Goal: Information Seeking & Learning: Learn about a topic

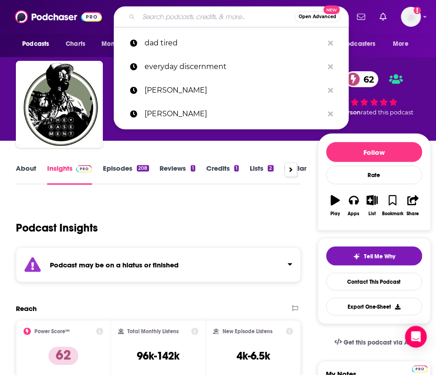
click at [143, 15] on input "Search podcasts, credits, & more..." at bounding box center [217, 17] width 156 height 15
paste input "The Flourishing [DEMOGRAPHIC_DATA] Podcast"
type input "The Flourishing [DEMOGRAPHIC_DATA] Podcast"
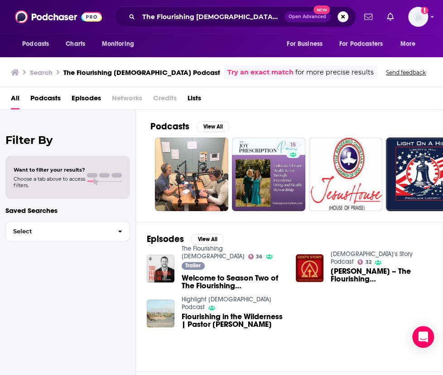
click at [202, 251] on link "The Flourishing [DEMOGRAPHIC_DATA]" at bounding box center [213, 251] width 63 height 15
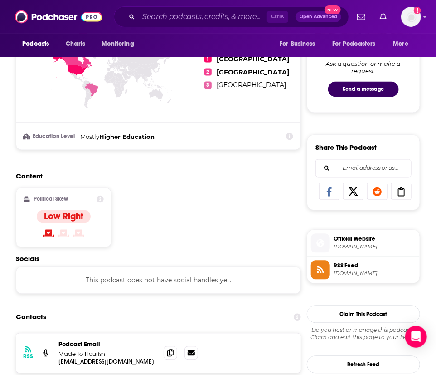
scroll to position [544, 0]
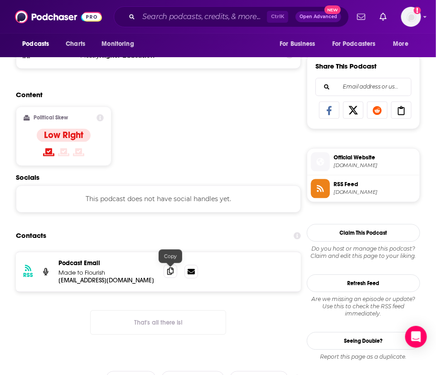
click at [172, 272] on icon at bounding box center [170, 271] width 6 height 7
click at [239, 15] on input "Search podcasts, credits, & more..." at bounding box center [203, 17] width 128 height 15
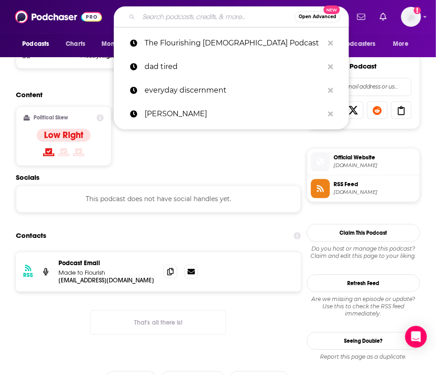
paste input "The In Between/ Vineyard Columbus"
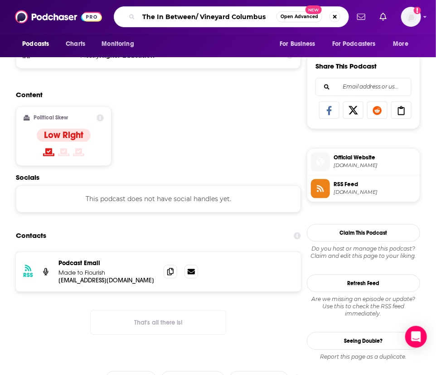
type input "The In Between/ Vineyard Columbus"
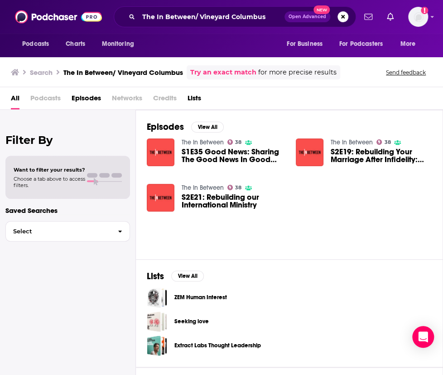
click at [190, 138] on link "The In Between" at bounding box center [203, 142] width 42 height 8
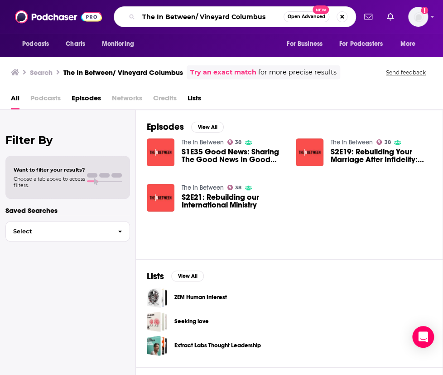
drag, startPoint x: 266, startPoint y: 16, endPoint x: 194, endPoint y: 15, distance: 72.1
click at [194, 15] on input "The In Between/ Vineyard Columbus" at bounding box center [211, 17] width 145 height 15
type input "The In Between"
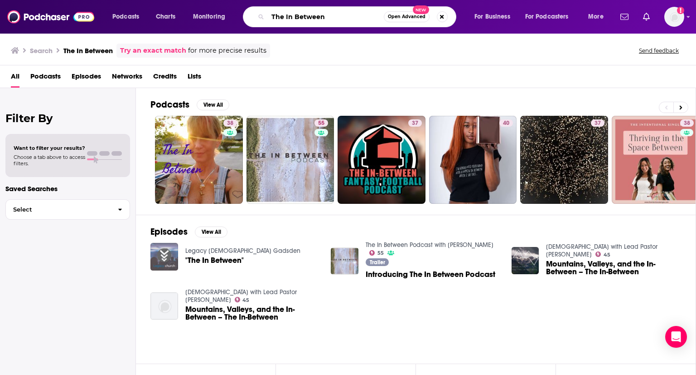
drag, startPoint x: 348, startPoint y: 18, endPoint x: 251, endPoint y: 17, distance: 97.5
click at [251, 17] on div "The In Between Open Advanced New" at bounding box center [350, 16] width 214 height 21
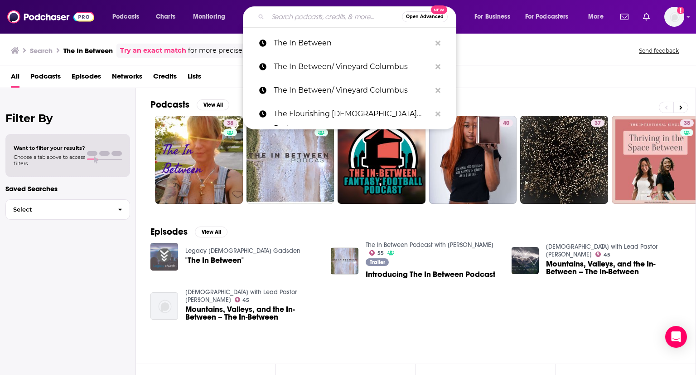
paste input "The In Between/ Vineyard Columbus"
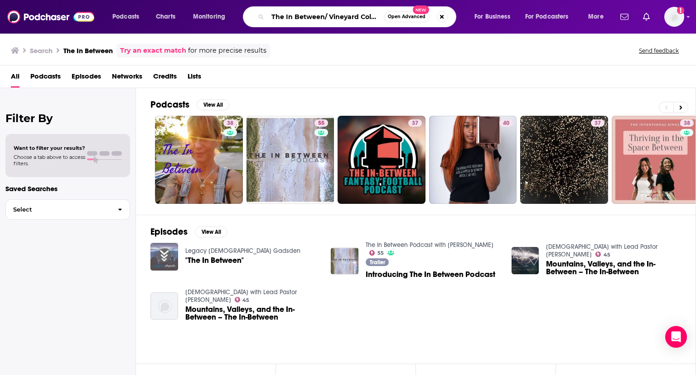
drag, startPoint x: 312, startPoint y: 17, endPoint x: 246, endPoint y: 14, distance: 66.7
click at [246, 14] on div "The In Between/ Vineyard Columbus Open Advanced New" at bounding box center [350, 16] width 214 height 21
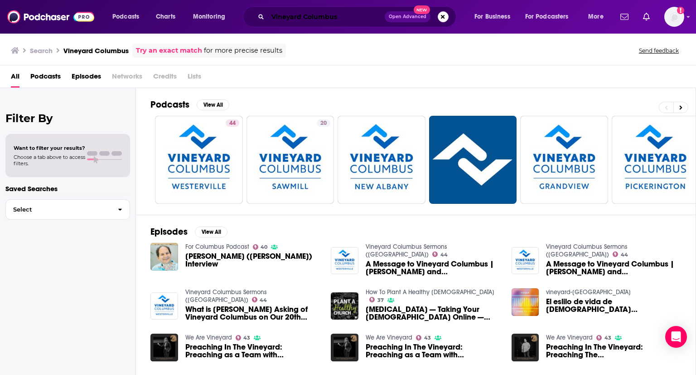
click at [270, 15] on input "Vineyard Columbus" at bounding box center [326, 17] width 117 height 15
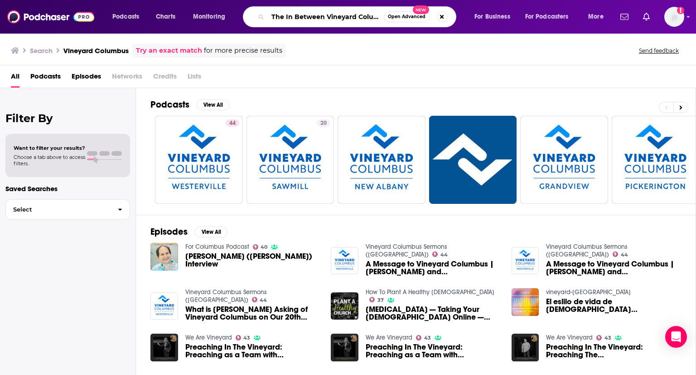
type input "The In Between Vineyard Columbus"
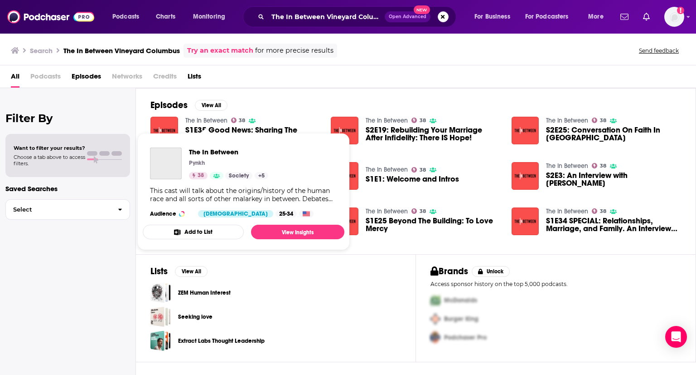
click at [219, 119] on link "The In Between" at bounding box center [206, 121] width 42 height 8
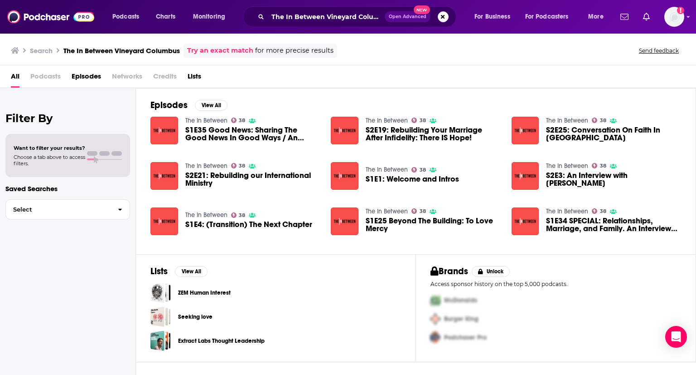
click at [412, 136] on span "S2E19: Rebuilding Your Marriage After Infidelity: There IS Hope!" at bounding box center [433, 133] width 135 height 15
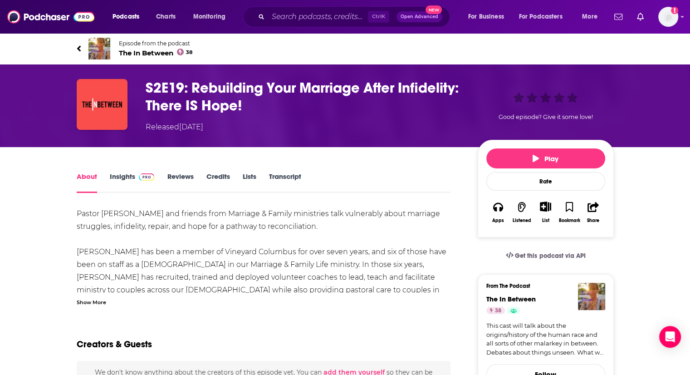
click at [90, 175] on link "About" at bounding box center [87, 182] width 20 height 21
click at [114, 175] on link "Insights" at bounding box center [132, 182] width 45 height 21
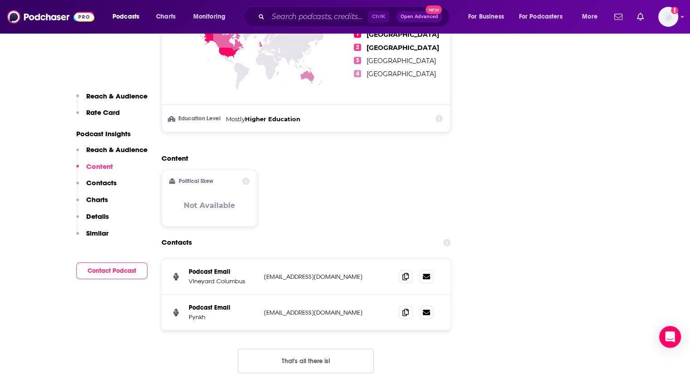
scroll to position [907, 0]
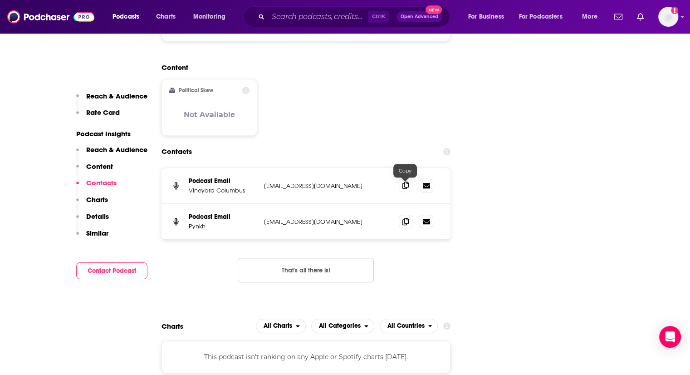
click at [404, 185] on icon at bounding box center [405, 184] width 6 height 7
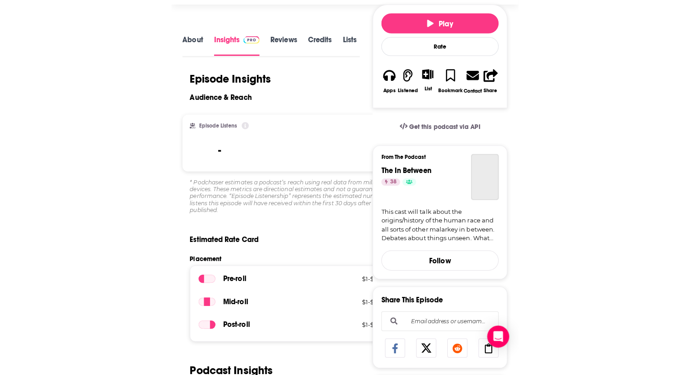
scroll to position [88, 0]
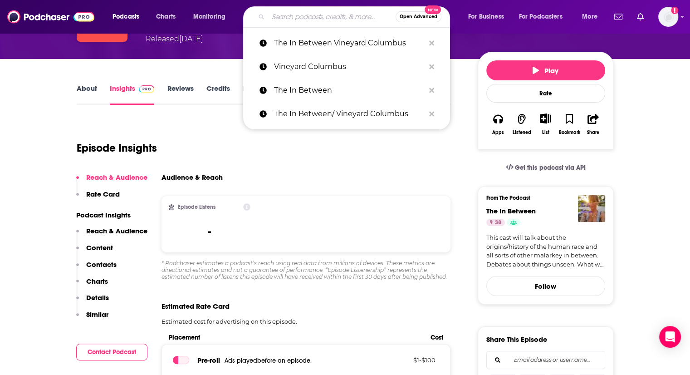
click at [279, 15] on input "Search podcasts, credits, & more..." at bounding box center [331, 17] width 127 height 15
paste input "Living Wholehearted Podcast With [PERSON_NAME] and Terra"
type input "Living Wholehearted Podcast With [PERSON_NAME] and Terra"
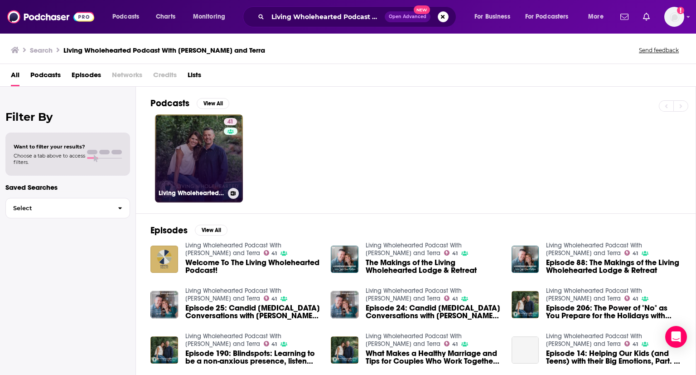
click at [214, 172] on link "41 Living Wholehearted Podcast With [PERSON_NAME] and Terra" at bounding box center [199, 158] width 88 height 88
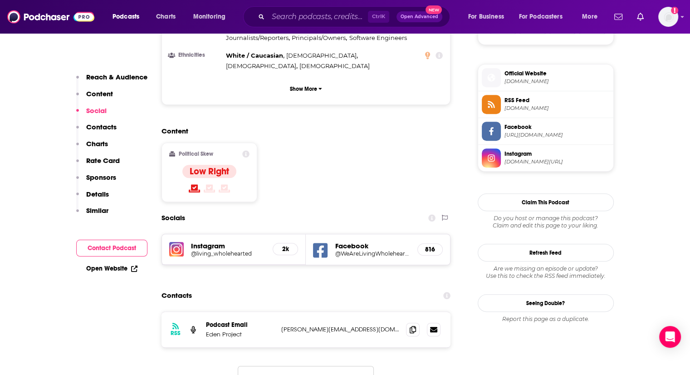
scroll to position [635, 0]
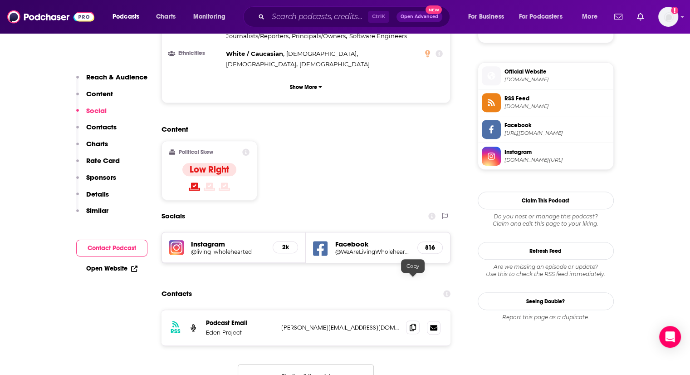
click at [413, 323] on icon at bounding box center [412, 326] width 6 height 7
click at [417, 320] on span at bounding box center [413, 327] width 14 height 14
click at [336, 16] on input "Search podcasts, credits, & more..." at bounding box center [318, 17] width 100 height 15
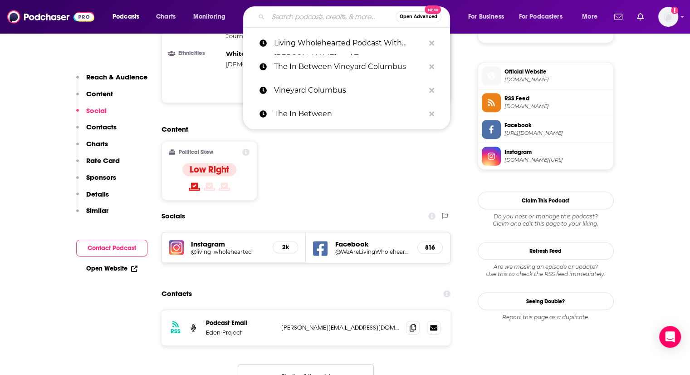
paste input "At Sea with [PERSON_NAME]"
type input "At Sea with [PERSON_NAME]"
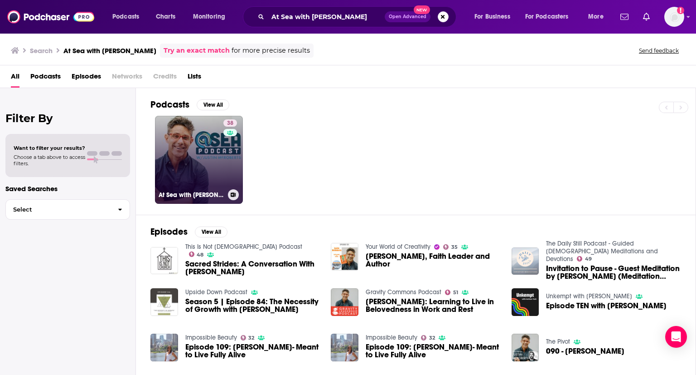
click at [176, 151] on link "38 At Sea with [PERSON_NAME]" at bounding box center [199, 160] width 88 height 88
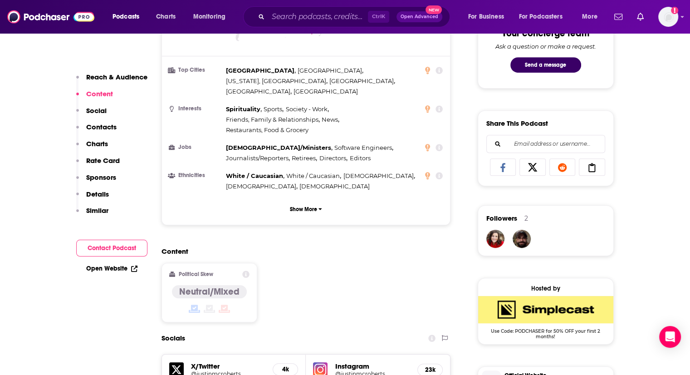
scroll to position [635, 0]
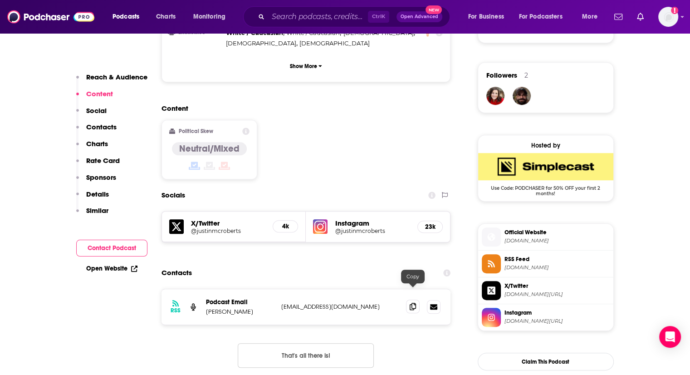
click at [412, 302] on icon at bounding box center [412, 305] width 6 height 7
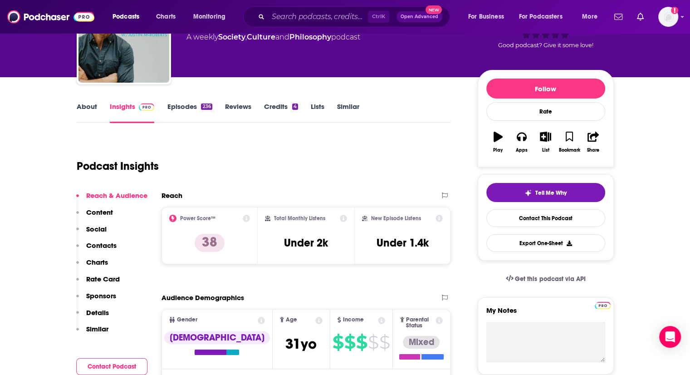
scroll to position [0, 0]
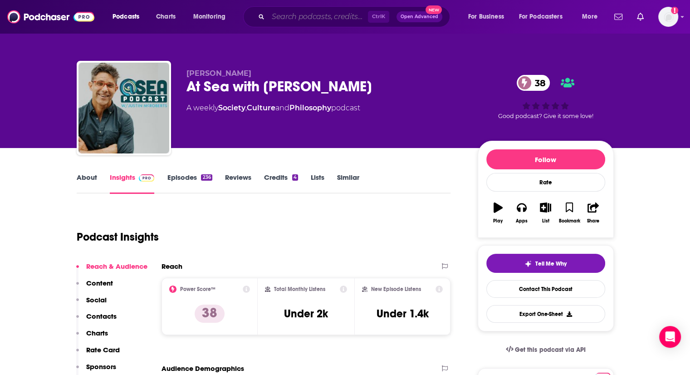
click at [297, 18] on input "Search podcasts, credits, & more..." at bounding box center [318, 17] width 100 height 15
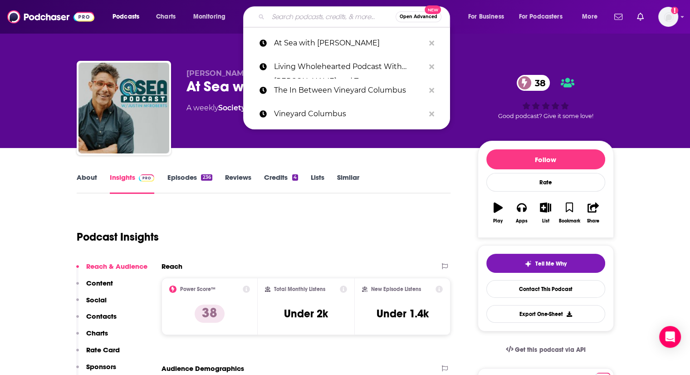
paste input "Confronting [DEMOGRAPHIC_DATA] with [PERSON_NAME]"
type input "Confronting [DEMOGRAPHIC_DATA] with [PERSON_NAME]"
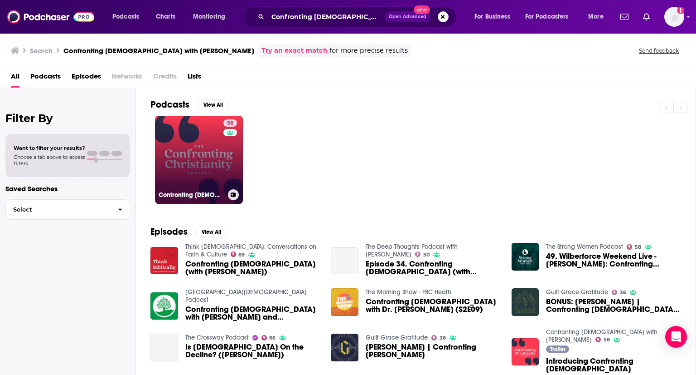
click at [194, 146] on link "58 Confronting [DEMOGRAPHIC_DATA] with [PERSON_NAME]" at bounding box center [199, 160] width 88 height 88
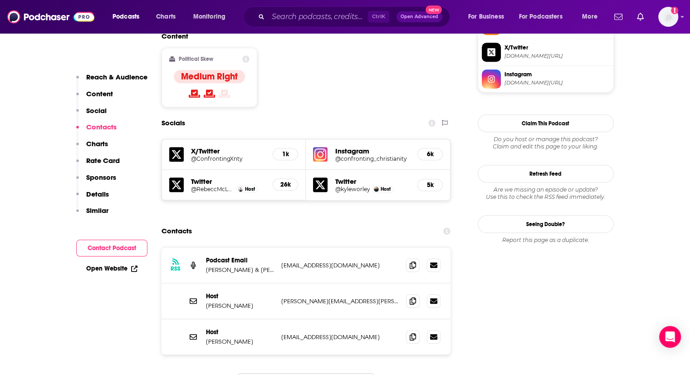
scroll to position [816, 0]
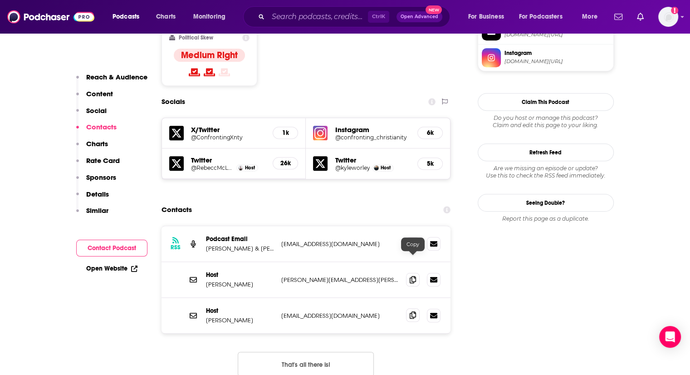
click at [415, 311] on icon at bounding box center [412, 314] width 6 height 7
